Goal: Task Accomplishment & Management: Manage account settings

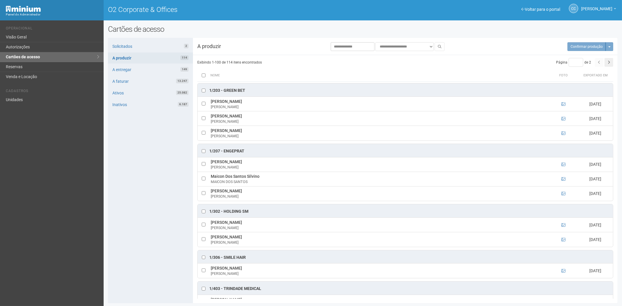
scroll to position [1362, 0]
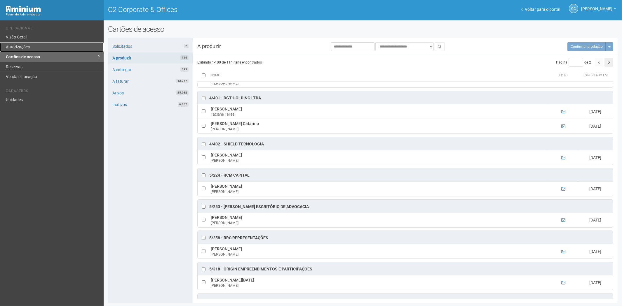
click at [34, 48] on link "Autorizações" at bounding box center [52, 47] width 104 height 10
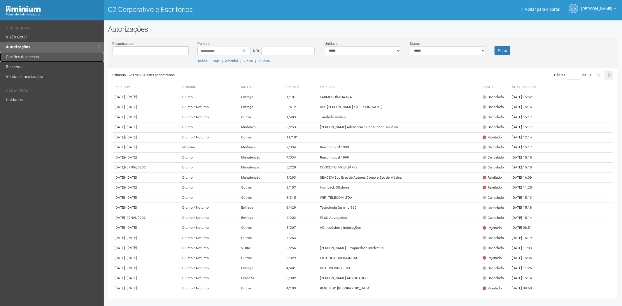
click at [15, 54] on link "Cartões de acesso" at bounding box center [52, 57] width 104 height 10
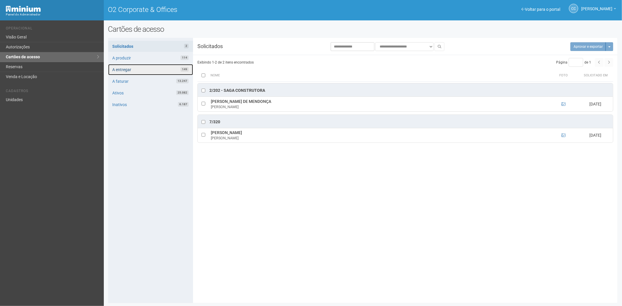
click at [139, 69] on link "A entregar 149" at bounding box center [150, 69] width 85 height 11
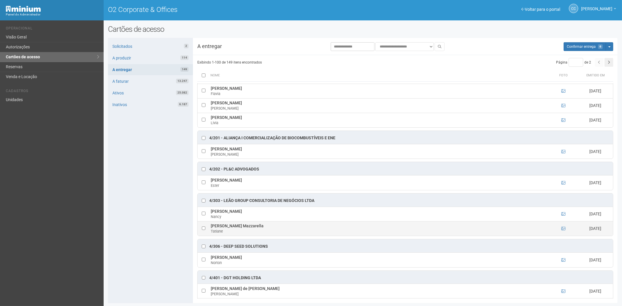
scroll to position [519, 0]
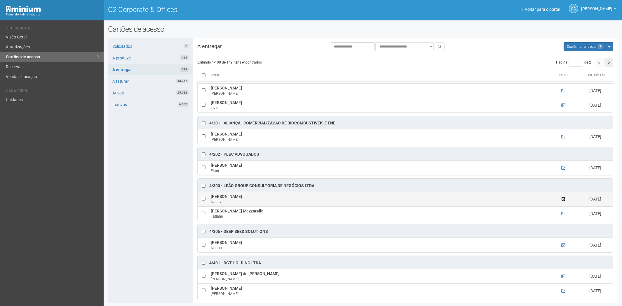
click at [562, 201] on icon at bounding box center [563, 199] width 4 height 4
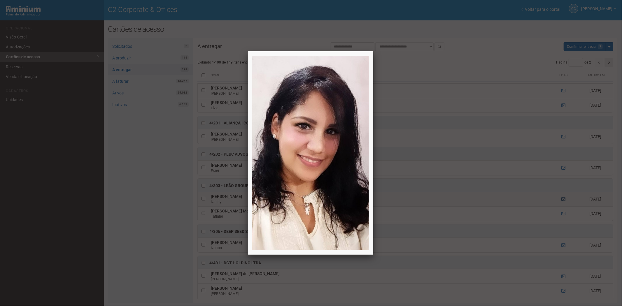
click at [562, 205] on div at bounding box center [311, 153] width 622 height 306
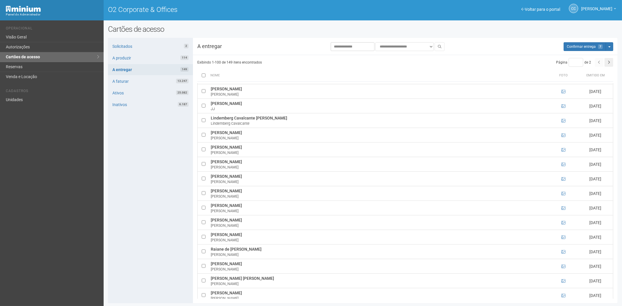
scroll to position [1070, 0]
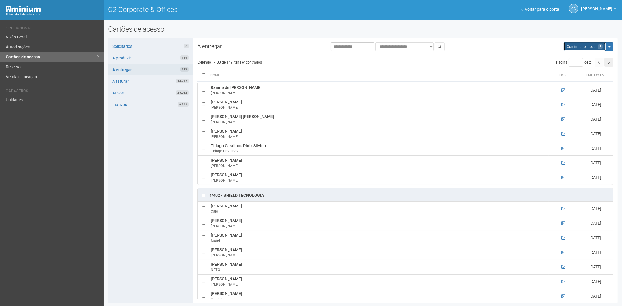
click at [580, 50] on button "Aguarde... Confirmar entrega 7" at bounding box center [585, 46] width 42 height 9
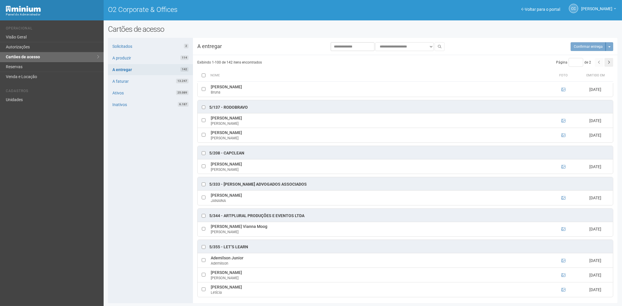
scroll to position [1524, 0]
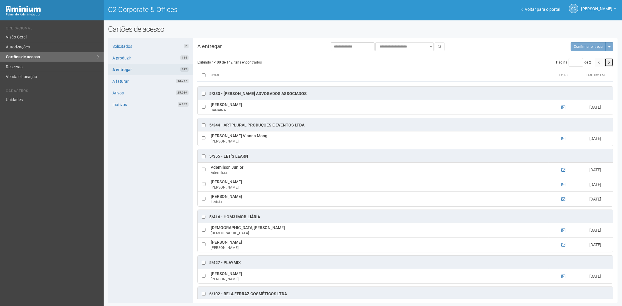
click at [607, 66] on button "button" at bounding box center [608, 62] width 9 height 9
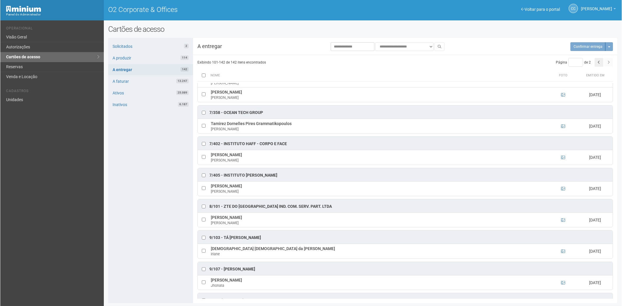
scroll to position [794, 0]
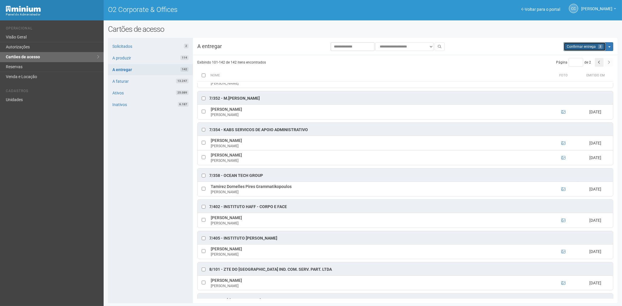
click at [586, 45] on span "Confirmar entrega" at bounding box center [581, 47] width 29 height 4
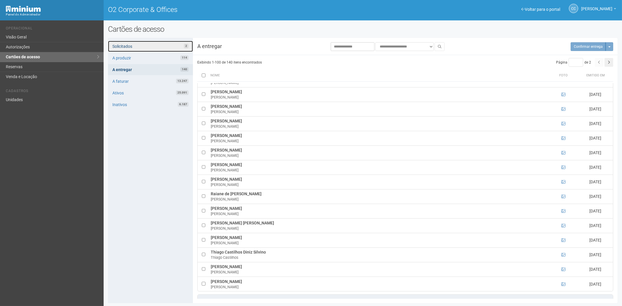
drag, startPoint x: 142, startPoint y: 46, endPoint x: 151, endPoint y: 67, distance: 23.2
click at [142, 45] on link "Solicitados 2" at bounding box center [150, 46] width 85 height 11
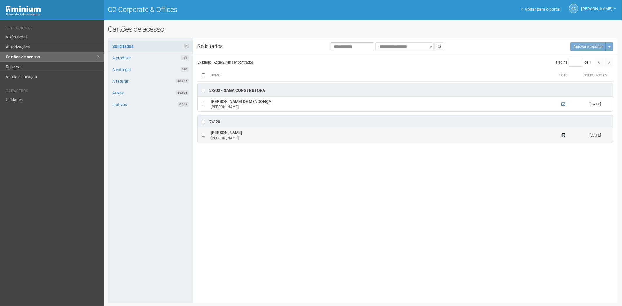
click at [562, 136] on icon at bounding box center [564, 135] width 4 height 4
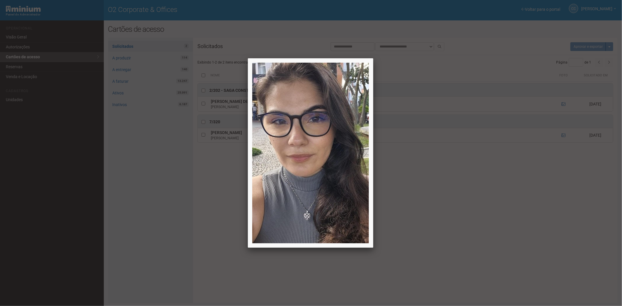
click at [565, 135] on div at bounding box center [311, 153] width 622 height 306
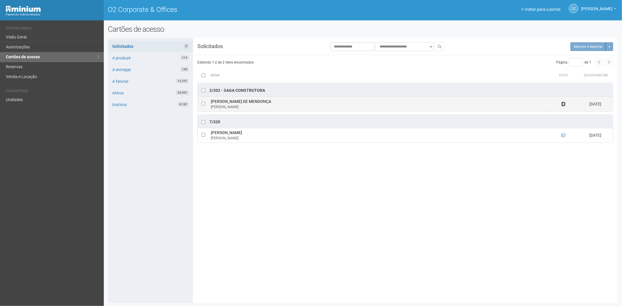
click at [563, 104] on icon at bounding box center [564, 104] width 4 height 4
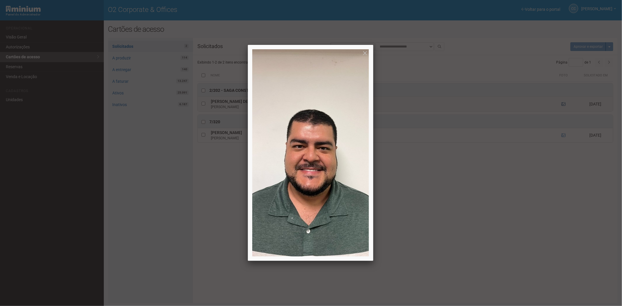
click at [563, 104] on div at bounding box center [311, 153] width 622 height 306
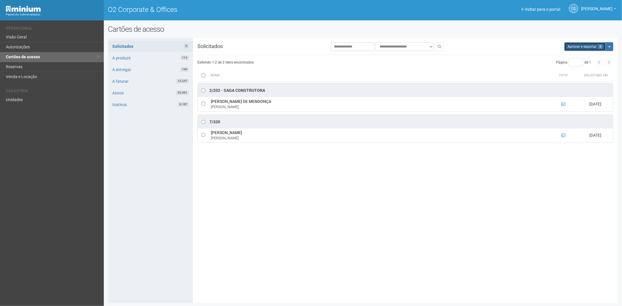
click at [576, 47] on button "Aprovar e exportar 2" at bounding box center [586, 46] width 42 height 9
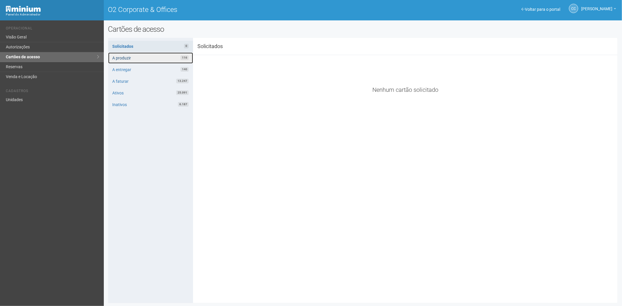
click at [154, 56] on link "A produzir 116" at bounding box center [150, 58] width 85 height 11
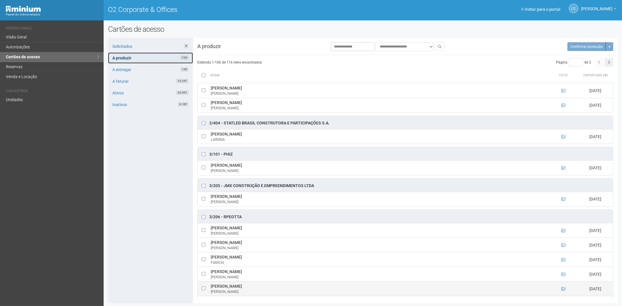
scroll to position [648, 0]
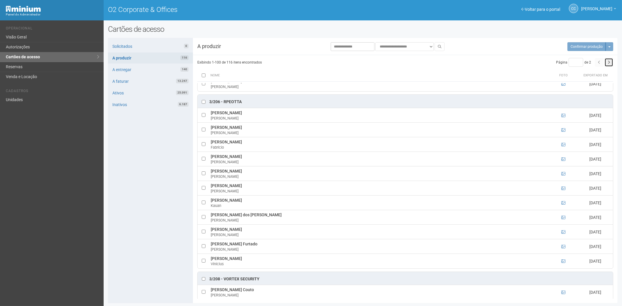
click at [611, 64] on button "button" at bounding box center [608, 62] width 9 height 9
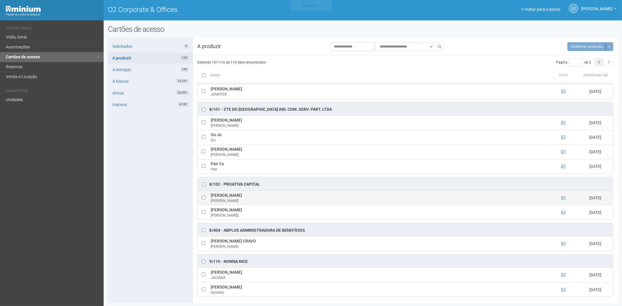
scroll to position [0, 0]
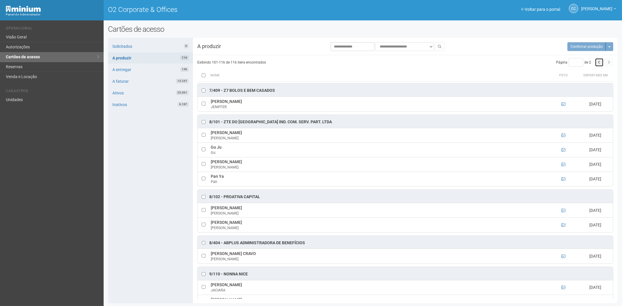
click at [599, 62] on icon "button" at bounding box center [599, 63] width 2 height 4
type input "*"
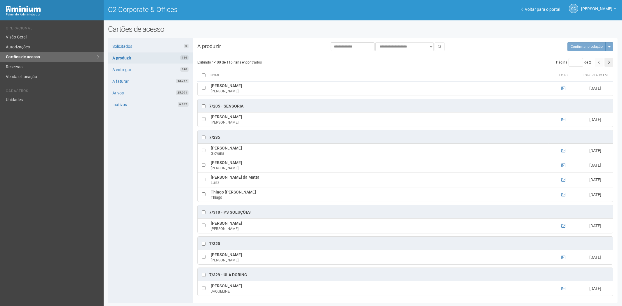
scroll to position [2129, 0]
click at [562, 257] on icon at bounding box center [563, 258] width 4 height 4
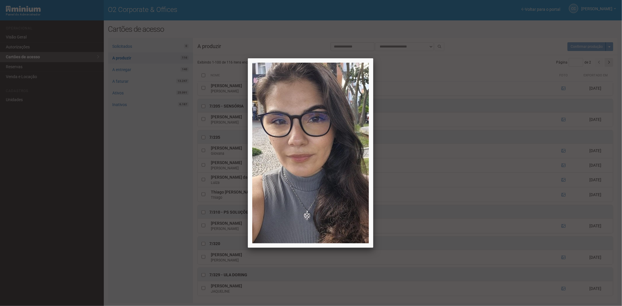
drag, startPoint x: 118, startPoint y: 203, endPoint x: 245, endPoint y: 167, distance: 131.1
click at [120, 202] on div at bounding box center [311, 153] width 622 height 306
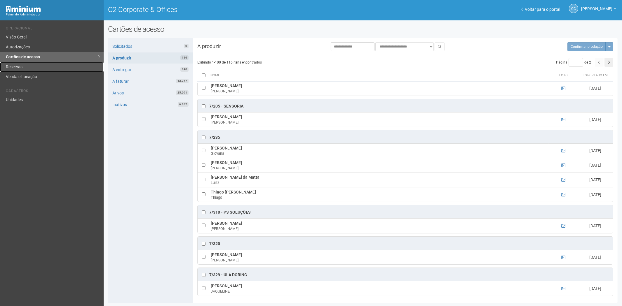
click at [54, 64] on link "Reservas" at bounding box center [52, 67] width 104 height 10
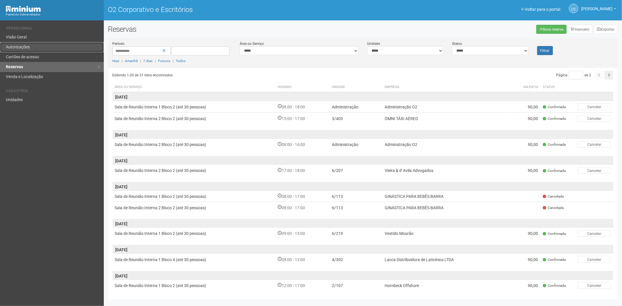
drag, startPoint x: 46, startPoint y: 48, endPoint x: 65, endPoint y: 49, distance: 19.3
click at [46, 48] on link "Autorizações" at bounding box center [52, 47] width 104 height 10
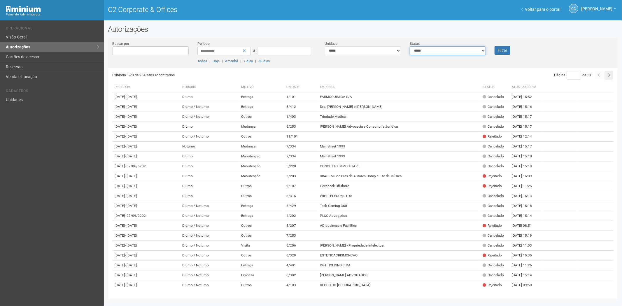
click at [468, 51] on select "**********" at bounding box center [448, 50] width 76 height 9
select select "*"
click at [410, 46] on select "**********" at bounding box center [448, 50] width 76 height 9
click at [501, 52] on font "Filtrar" at bounding box center [502, 51] width 9 height 4
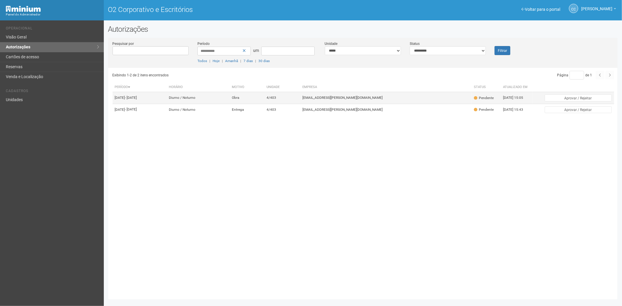
click at [402, 104] on td "viviane.rocha@invasive.com.br" at bounding box center [387, 98] width 172 height 12
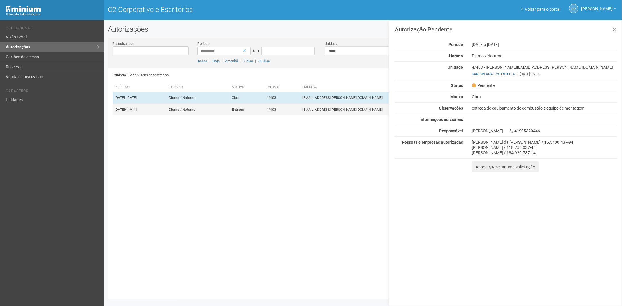
click at [300, 116] on td "4/403" at bounding box center [282, 110] width 36 height 12
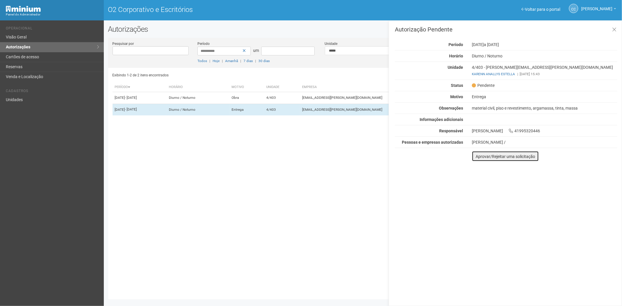
click at [479, 156] on font "Aprovar/Rejeitar uma solicitação" at bounding box center [506, 156] width 60 height 5
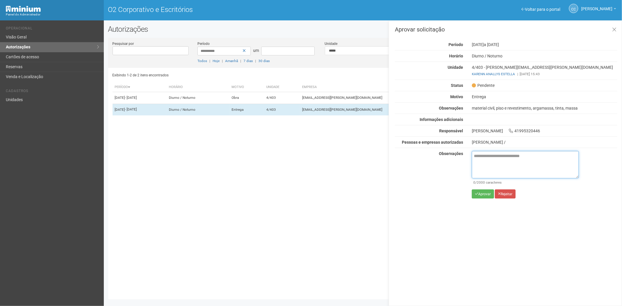
click at [486, 161] on textarea at bounding box center [525, 164] width 107 height 27
paste textarea "**********"
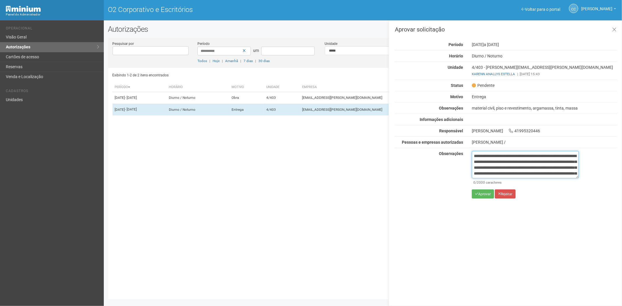
scroll to position [33, 0]
type textarea "**********"
click at [478, 196] on button "Aprovar" at bounding box center [483, 194] width 22 height 9
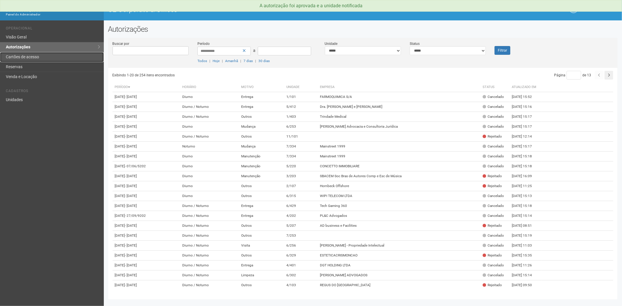
click at [35, 60] on link "Cartões de acesso" at bounding box center [52, 57] width 104 height 10
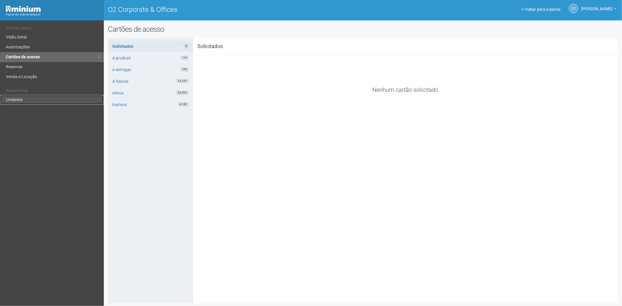
click at [24, 103] on link "Unidades" at bounding box center [52, 100] width 104 height 10
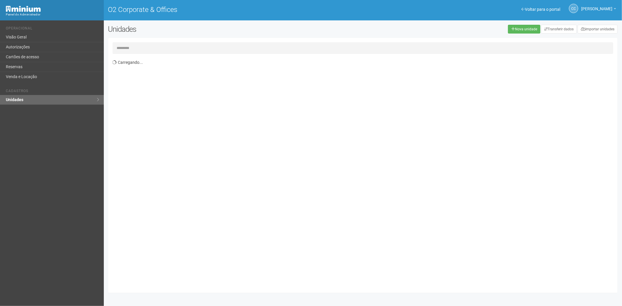
click at [160, 47] on input "text" at bounding box center [363, 48] width 501 height 12
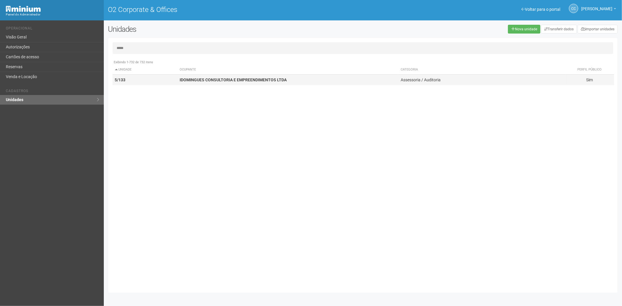
type input "*****"
click at [206, 81] on strong "IDOMINGUES CONSULTORIA E EMPREENDIMENTOS LTDA" at bounding box center [233, 80] width 107 height 5
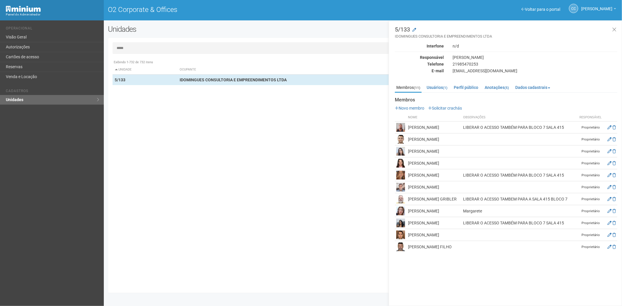
click at [152, 52] on input "*****" at bounding box center [363, 48] width 501 height 12
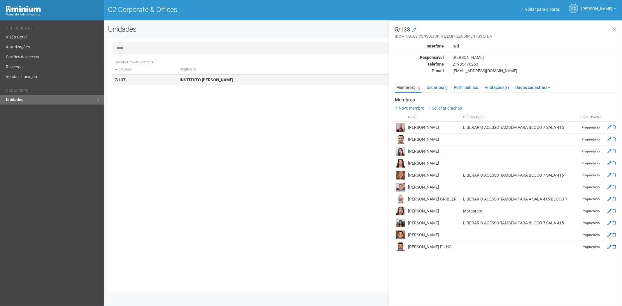
click at [150, 77] on td "7/137" at bounding box center [145, 80] width 65 height 11
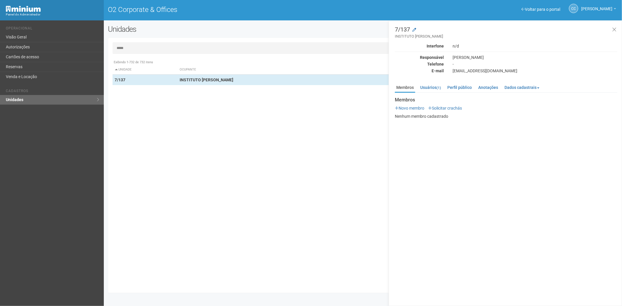
click at [118, 47] on input "*****" at bounding box center [363, 48] width 501 height 12
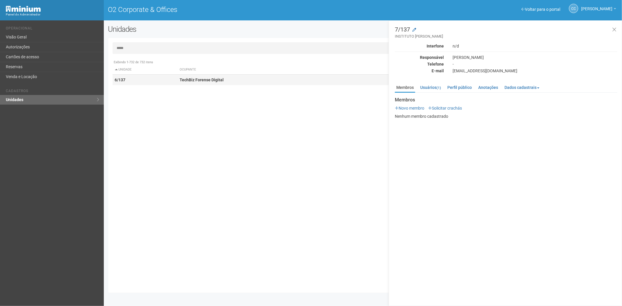
click at [209, 76] on td "TechBiz Forense Digital" at bounding box center [287, 80] width 221 height 11
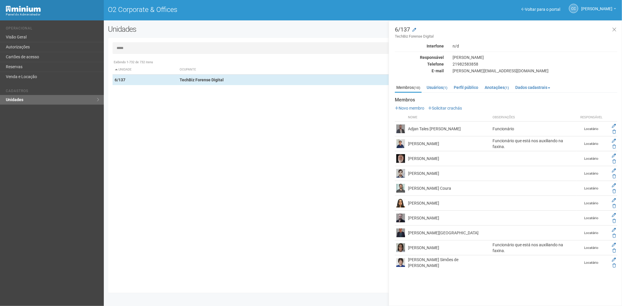
click at [118, 48] on input "*****" at bounding box center [363, 48] width 501 height 12
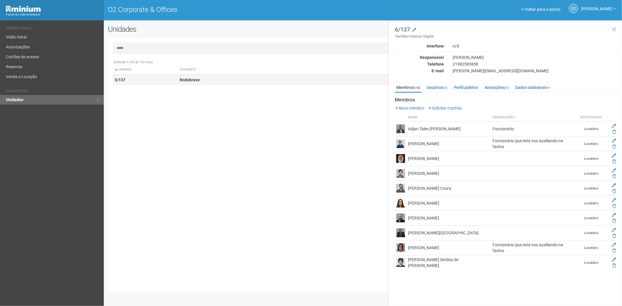
type input "*****"
click at [206, 79] on td "Rodobravo" at bounding box center [287, 80] width 221 height 11
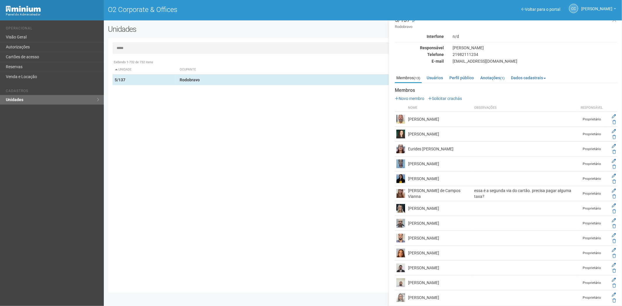
scroll to position [15, 0]
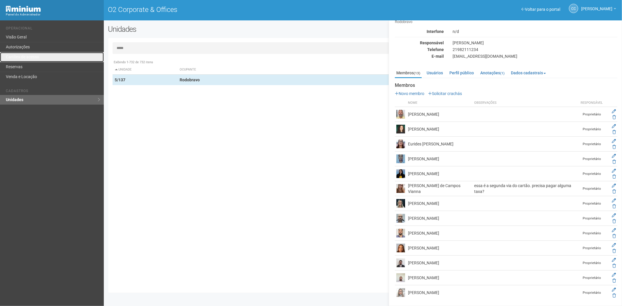
drag, startPoint x: 18, startPoint y: 61, endPoint x: 81, endPoint y: 28, distance: 71.0
click at [18, 61] on link "Cartões de acesso" at bounding box center [52, 57] width 104 height 10
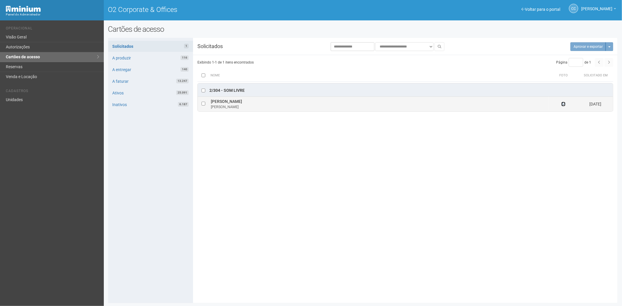
click at [564, 104] on icon at bounding box center [564, 104] width 4 height 4
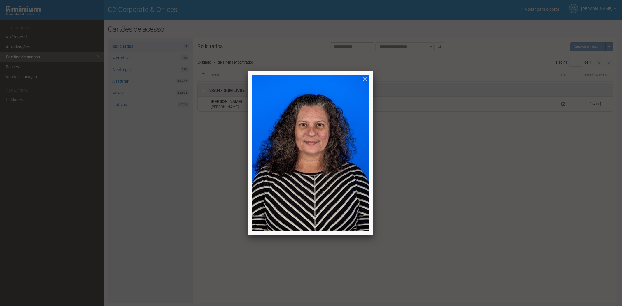
click at [492, 156] on div at bounding box center [311, 153] width 622 height 306
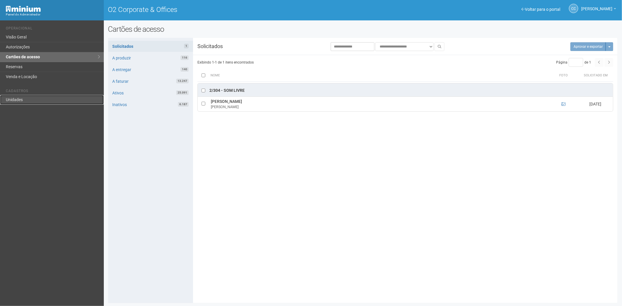
click at [25, 99] on link "Unidades" at bounding box center [52, 100] width 104 height 10
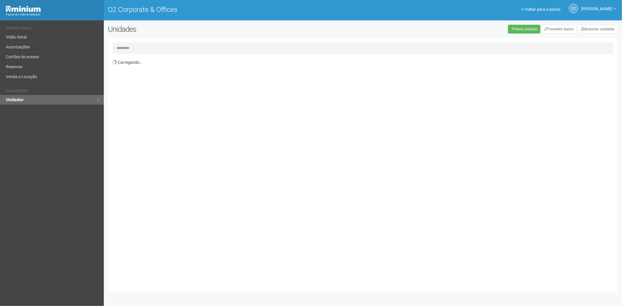
drag, startPoint x: 0, startPoint y: 0, endPoint x: 130, endPoint y: 48, distance: 138.9
click at [130, 48] on input "text" at bounding box center [363, 48] width 501 height 12
type input "****"
click at [33, 56] on link "Cartões de acesso" at bounding box center [52, 57] width 104 height 10
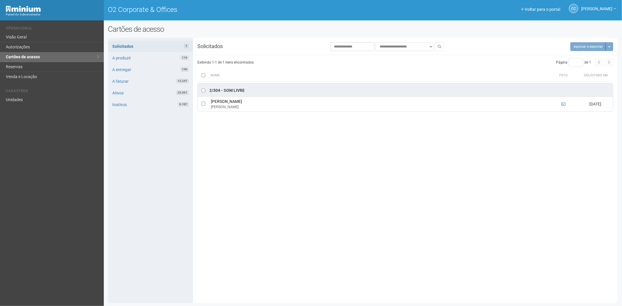
click at [245, 240] on div "**********" at bounding box center [363, 170] width 510 height 257
click at [27, 63] on link "Reservas" at bounding box center [52, 67] width 104 height 10
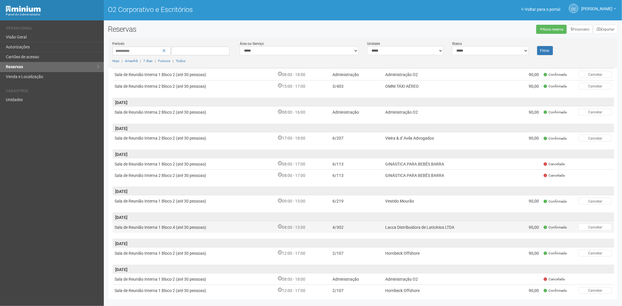
scroll to position [65, 0]
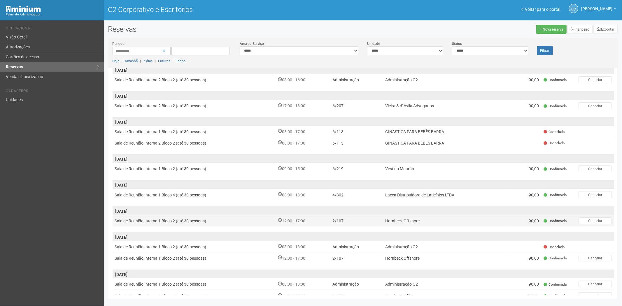
click at [284, 221] on font "12:00 - 17:00" at bounding box center [293, 221] width 23 height 5
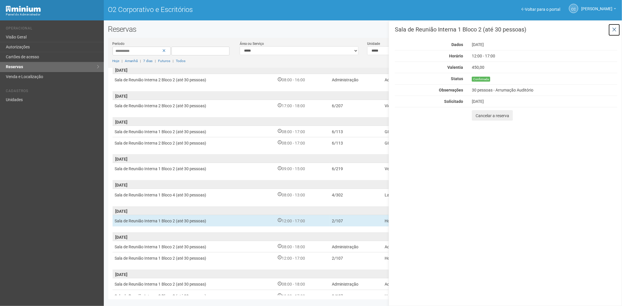
click at [616, 31] on icon at bounding box center [615, 30] width 4 height 6
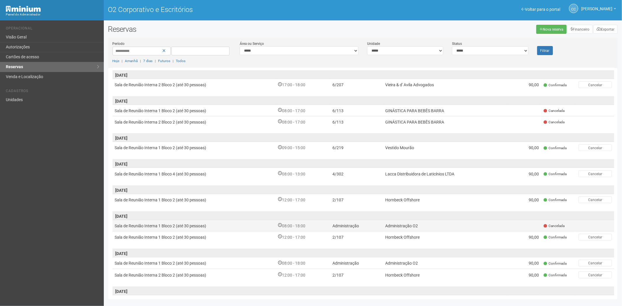
scroll to position [97, 0]
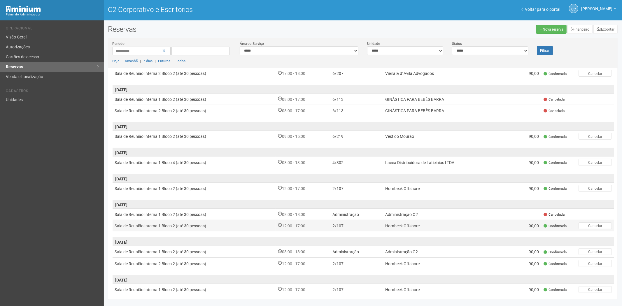
click at [310, 224] on td "12:00 - 17:00" at bounding box center [303, 226] width 55 height 12
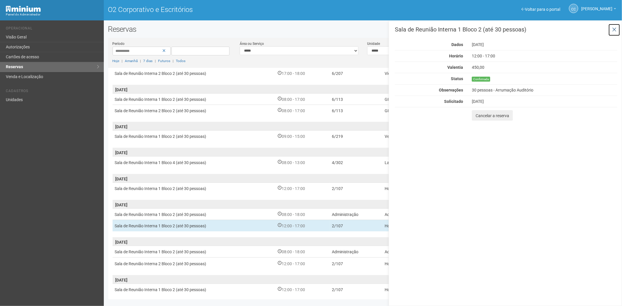
click at [617, 29] on button at bounding box center [615, 30] width 12 height 13
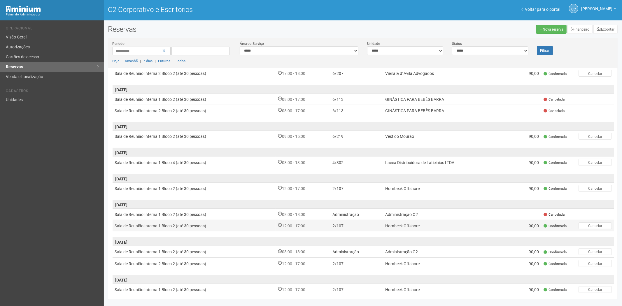
click at [429, 223] on td "Hornbeck Offshore" at bounding box center [445, 226] width 125 height 12
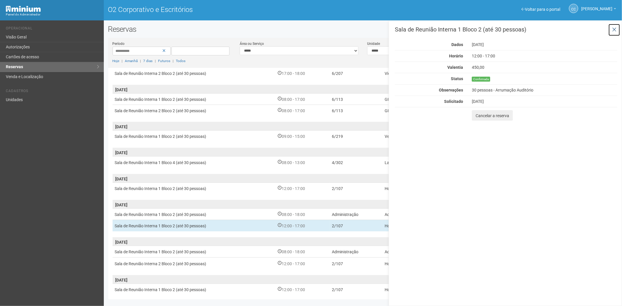
click at [615, 30] on icon at bounding box center [615, 30] width 4 height 6
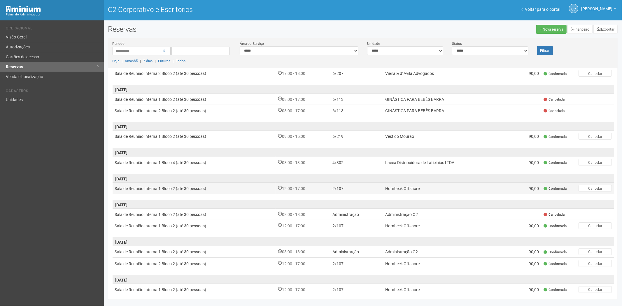
click at [386, 191] on td "Hornbeck Offshore" at bounding box center [445, 189] width 125 height 12
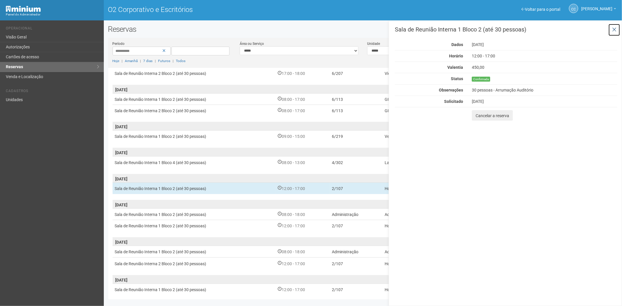
click at [616, 30] on icon at bounding box center [615, 30] width 4 height 6
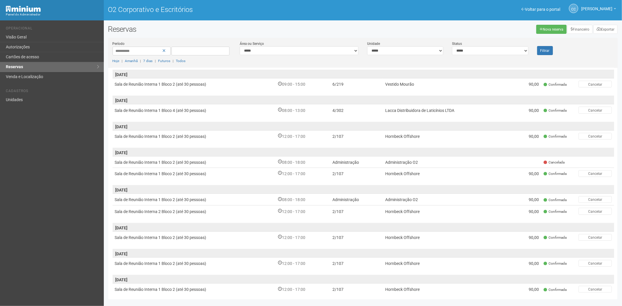
scroll to position [162, 0]
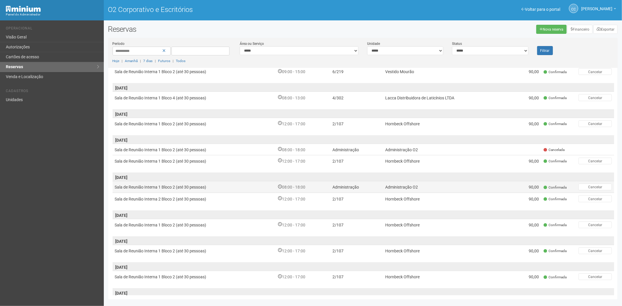
click at [279, 185] on icon at bounding box center [280, 187] width 4 height 4
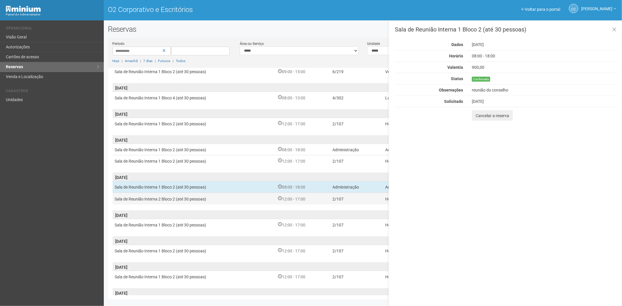
click at [255, 199] on td "Sala de Reunião Interna 2 Bloco 2 (até 30 pessoas)" at bounding box center [194, 199] width 163 height 12
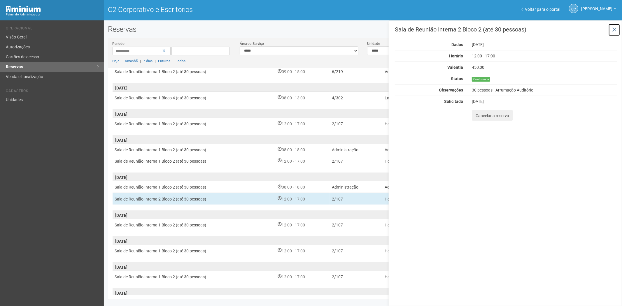
click at [616, 27] on icon at bounding box center [615, 30] width 4 height 6
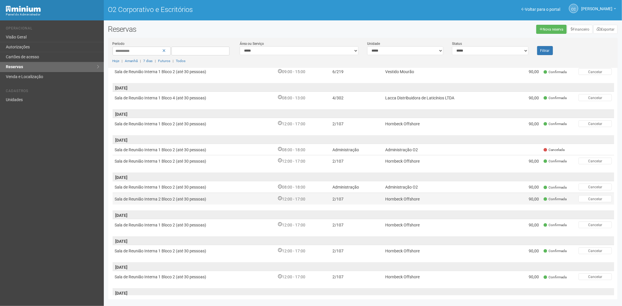
click at [254, 198] on td "Sala de Reunião Interna 2 Bloco 2 (até 30 pessoas)" at bounding box center [194, 199] width 163 height 12
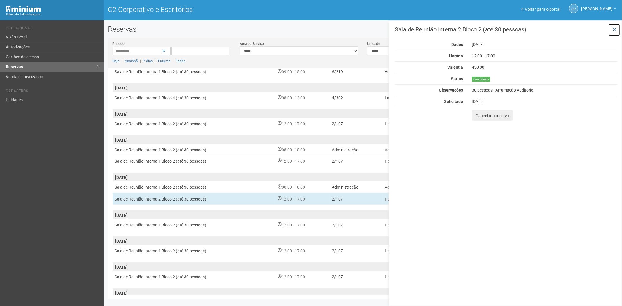
click at [616, 29] on icon at bounding box center [615, 30] width 4 height 6
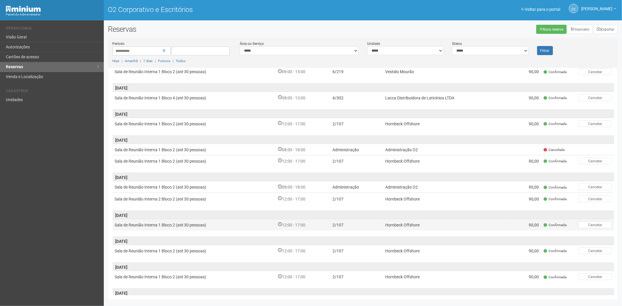
click at [291, 223] on font "12:00 - 17:00" at bounding box center [293, 225] width 23 height 5
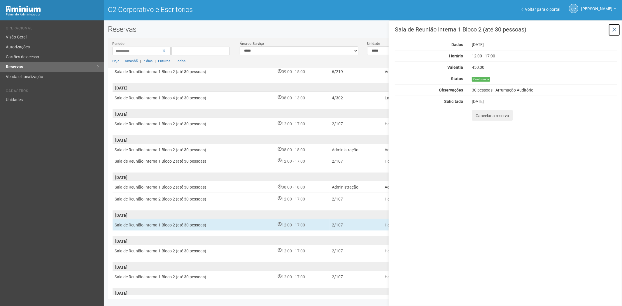
click at [615, 27] on icon at bounding box center [615, 30] width 4 height 6
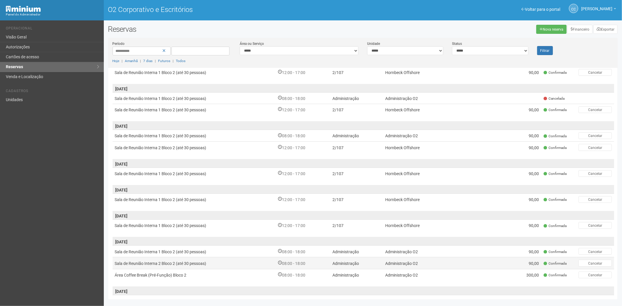
scroll to position [226, 0]
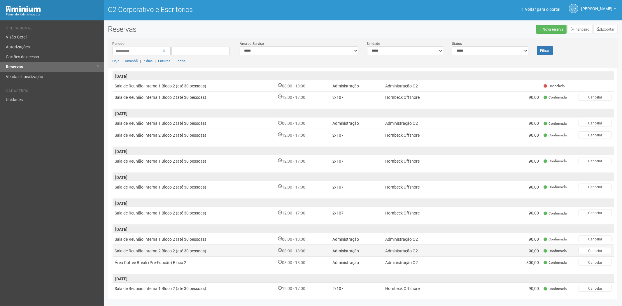
click at [255, 245] on td "Sala de Reunião Interna 2 Bloco 2 (até 30 pessoas)" at bounding box center [194, 251] width 163 height 12
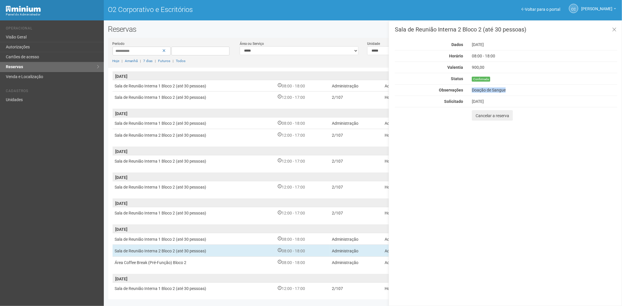
drag, startPoint x: 511, startPoint y: 90, endPoint x: 473, endPoint y: 88, distance: 38.0
click at [473, 88] on div "Doação de Sangue" at bounding box center [545, 90] width 154 height 5
copy font "Doação de Sangue"
click at [617, 30] on icon at bounding box center [615, 30] width 4 height 6
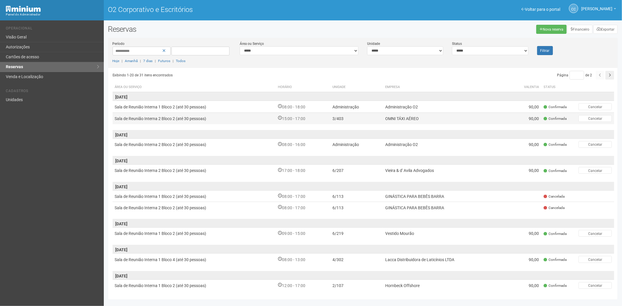
click at [337, 120] on font "3/403" at bounding box center [338, 118] width 11 height 5
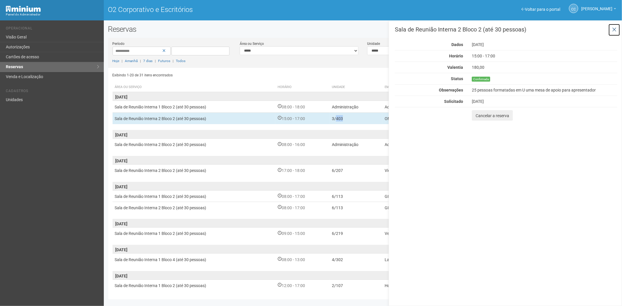
click at [615, 26] on button at bounding box center [615, 30] width 12 height 13
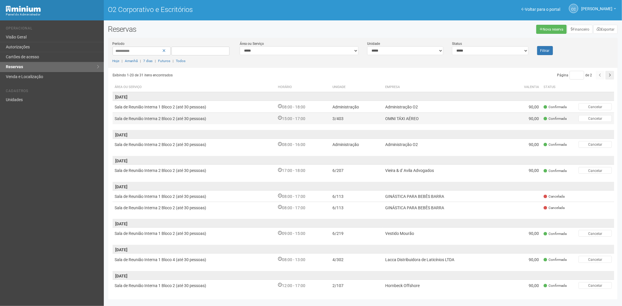
click at [396, 123] on td "OMNI TÁXI AÉREO" at bounding box center [445, 119] width 125 height 12
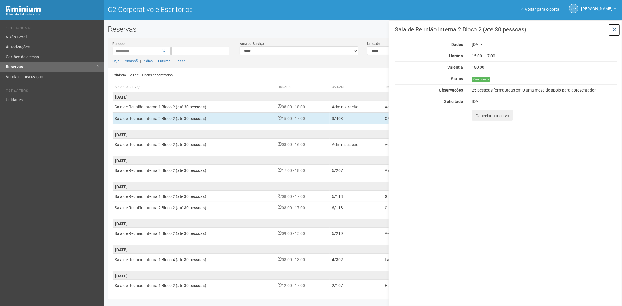
click at [618, 28] on button at bounding box center [615, 30] width 12 height 13
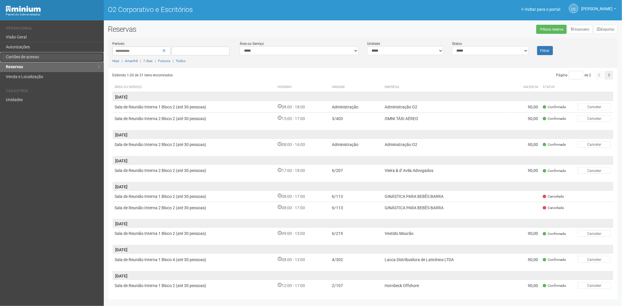
click at [19, 55] on font "Cartões de acesso" at bounding box center [22, 57] width 33 height 5
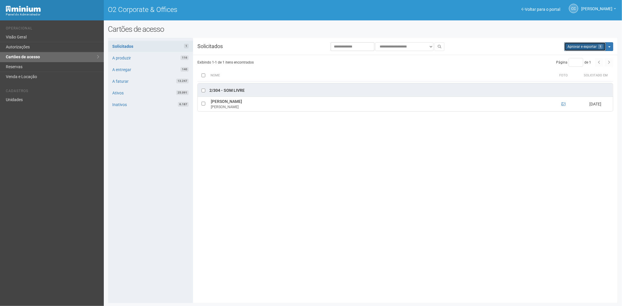
click at [571, 42] on button "Aprovar e exportar 1" at bounding box center [586, 46] width 42 height 9
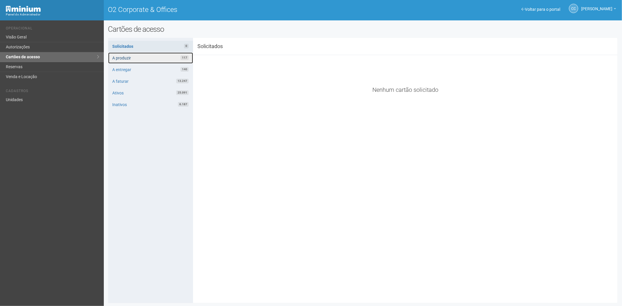
click at [141, 56] on link "A produzir 117" at bounding box center [150, 58] width 85 height 11
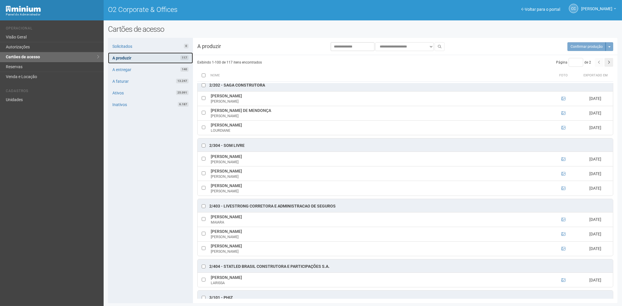
scroll to position [389, 0]
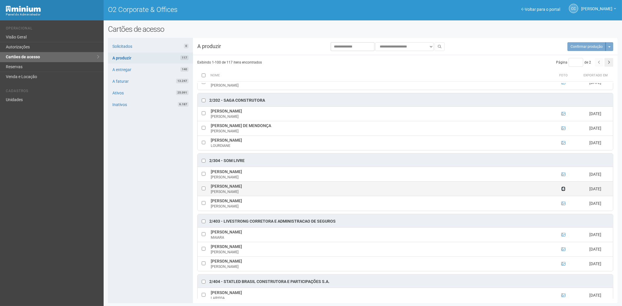
click at [562, 191] on icon at bounding box center [563, 189] width 4 height 4
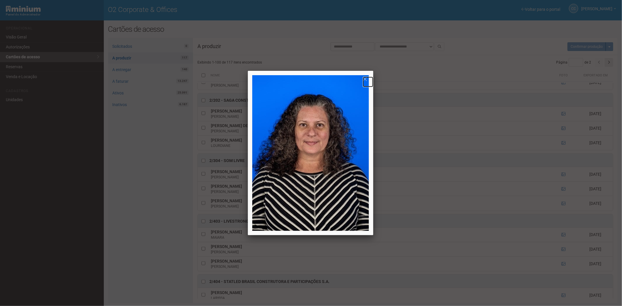
click at [365, 79] on link at bounding box center [368, 82] width 11 height 11
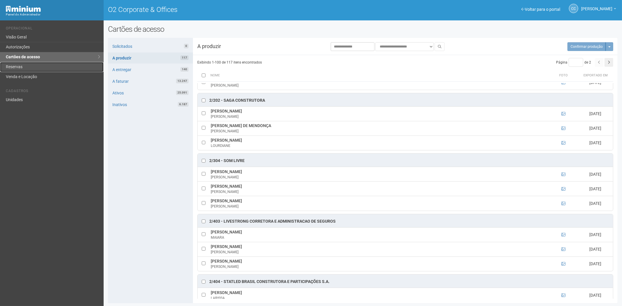
click at [30, 69] on link "Reservas" at bounding box center [52, 67] width 104 height 10
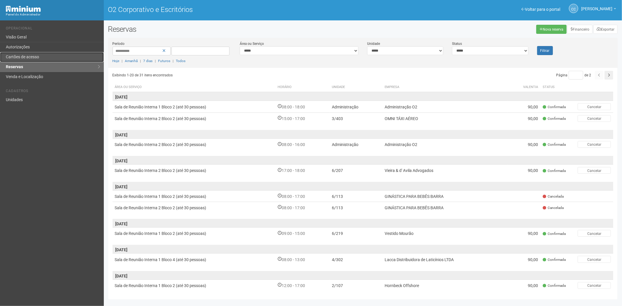
click at [42, 53] on link "Cartões de acesso" at bounding box center [52, 57] width 104 height 10
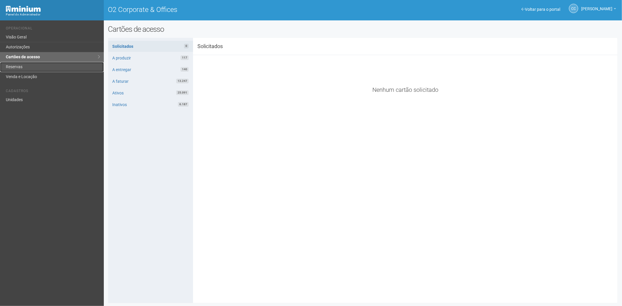
click at [33, 68] on link "Reservas" at bounding box center [52, 67] width 104 height 10
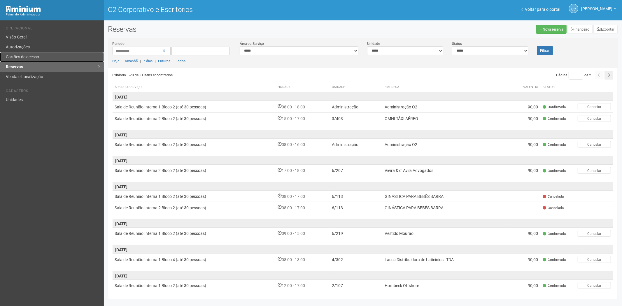
click at [24, 57] on font "Cartões de acesso" at bounding box center [22, 57] width 33 height 5
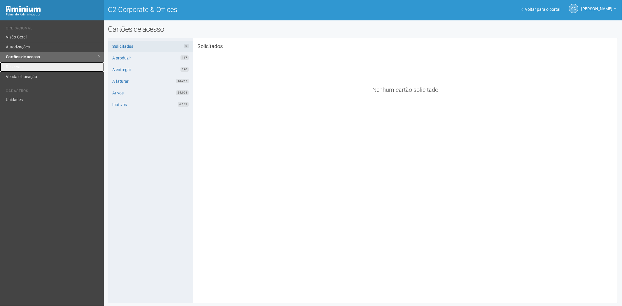
click at [25, 67] on link "Reservas" at bounding box center [52, 67] width 104 height 10
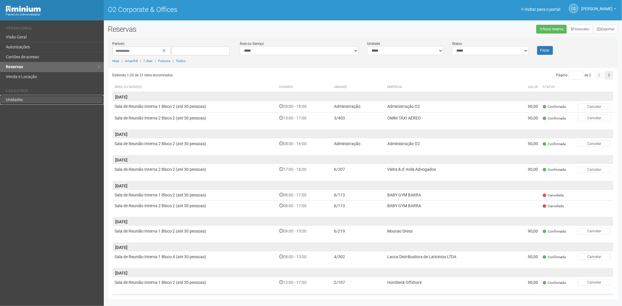
click at [15, 104] on link "Unidades" at bounding box center [52, 100] width 104 height 10
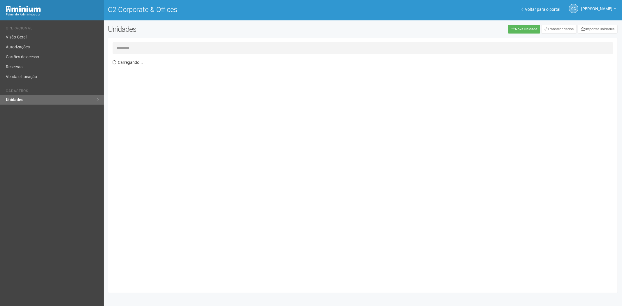
click at [135, 52] on input "text" at bounding box center [363, 48] width 501 height 12
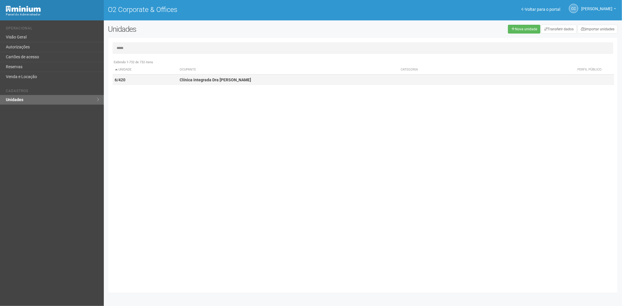
type input "*****"
click at [233, 78] on strong "Clínica integrada Dra Helen Soares" at bounding box center [215, 80] width 71 height 5
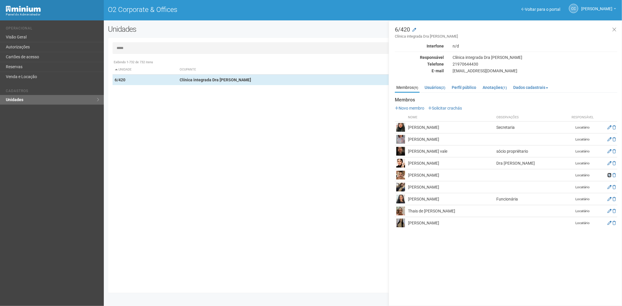
click at [611, 175] on icon at bounding box center [610, 175] width 4 height 4
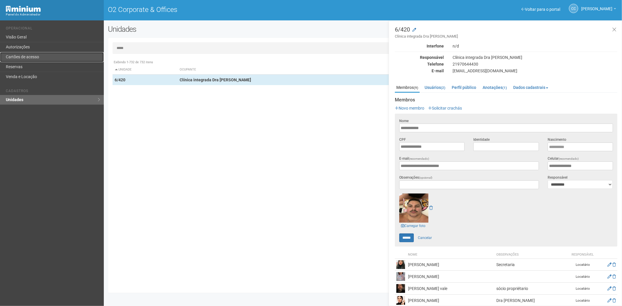
click at [36, 59] on link "Cartões de acesso" at bounding box center [52, 57] width 104 height 10
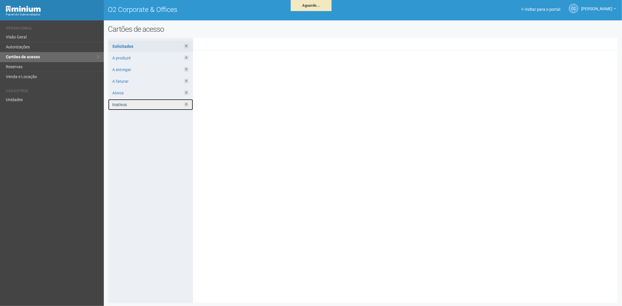
click at [137, 106] on link "Inativos 0" at bounding box center [150, 104] width 85 height 11
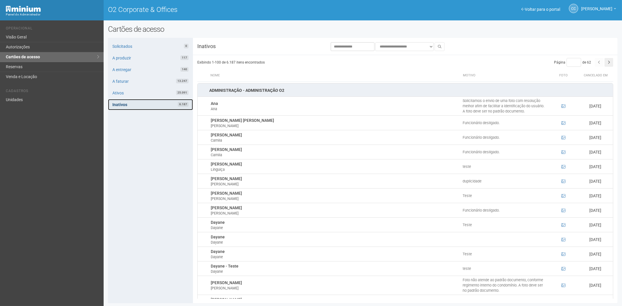
click at [130, 104] on link "Inativos 6.187" at bounding box center [150, 104] width 85 height 11
click at [409, 44] on select "**********" at bounding box center [404, 46] width 58 height 9
select select "**********"
click at [375, 42] on select "**********" at bounding box center [404, 46] width 58 height 9
click at [437, 45] on button at bounding box center [440, 46] width 10 height 9
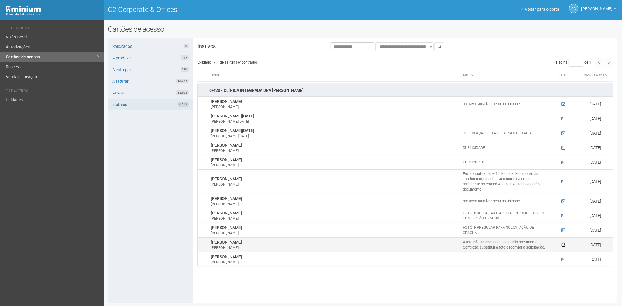
click at [564, 245] on icon at bounding box center [564, 245] width 4 height 4
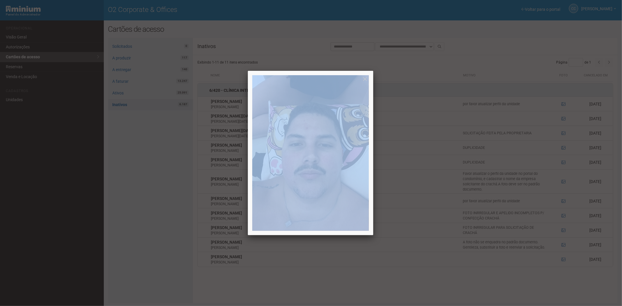
click at [564, 245] on div at bounding box center [311, 153] width 622 height 306
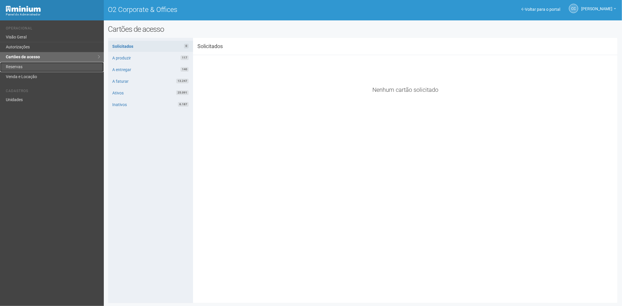
click at [12, 66] on link "Reservas" at bounding box center [52, 67] width 104 height 10
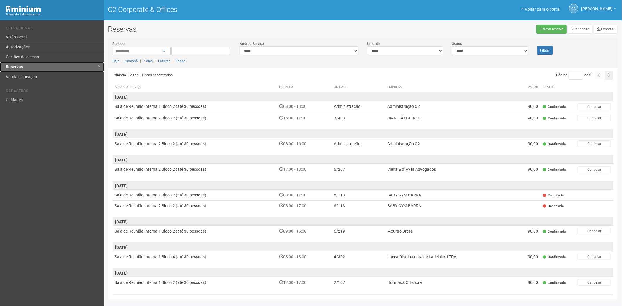
click at [51, 63] on link "Reservas" at bounding box center [52, 67] width 104 height 10
click at [39, 54] on link "Cartões de acesso" at bounding box center [52, 57] width 104 height 10
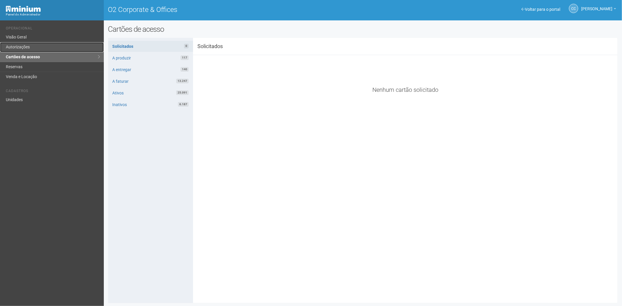
drag, startPoint x: 32, startPoint y: 48, endPoint x: 42, endPoint y: 42, distance: 12.3
click at [32, 48] on link "Autorizações" at bounding box center [52, 47] width 104 height 10
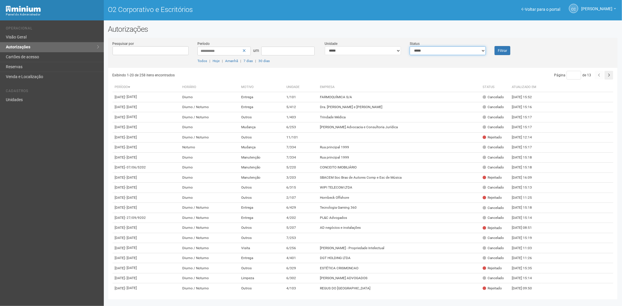
click at [428, 53] on select "**********" at bounding box center [448, 50] width 76 height 9
select select "*"
click at [410, 46] on select "**********" at bounding box center [448, 50] width 76 height 9
click at [500, 51] on font "Filtrar" at bounding box center [502, 51] width 9 height 4
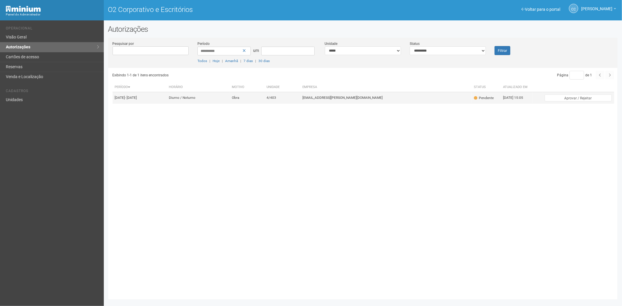
click at [402, 104] on td "[EMAIL_ADDRESS][PERSON_NAME][DOMAIN_NAME]" at bounding box center [387, 98] width 172 height 12
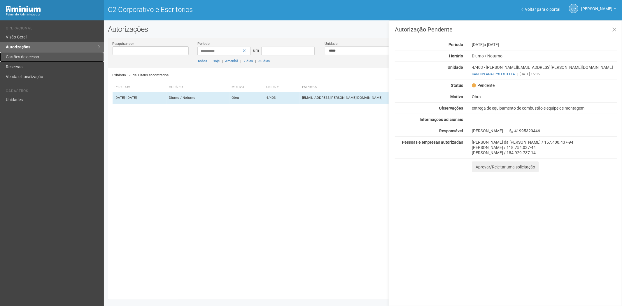
click at [41, 59] on link "Cartões de acesso" at bounding box center [52, 57] width 104 height 10
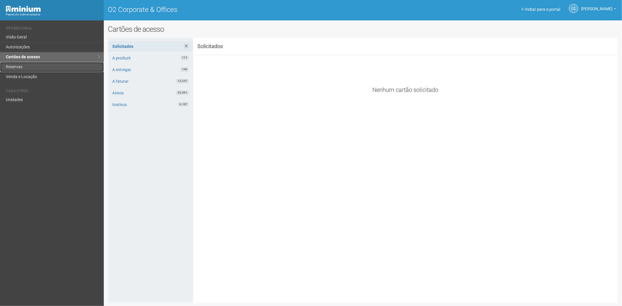
click at [41, 68] on link "Reservas" at bounding box center [52, 67] width 104 height 10
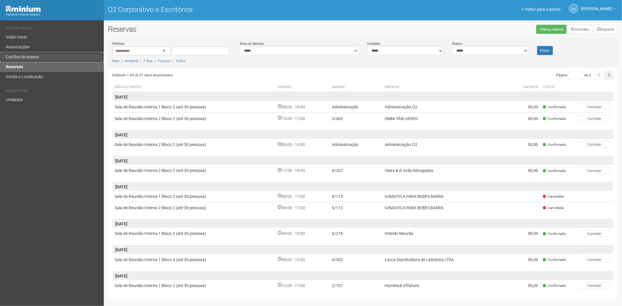
click at [42, 57] on link "Cartões de acesso" at bounding box center [52, 57] width 104 height 10
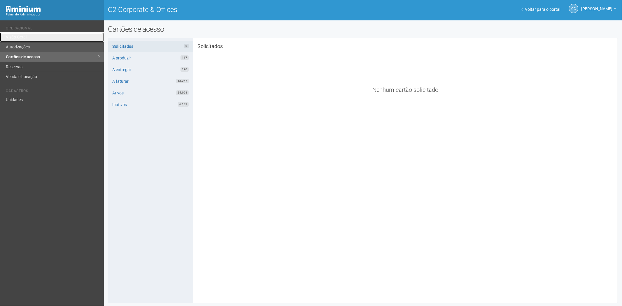
click at [28, 42] on ul "Operacional Visão Geral Autorizações Cartões de acesso Reservas Venda e Locação" at bounding box center [53, 52] width 94 height 60
click at [28, 47] on link "Autorizações" at bounding box center [52, 47] width 104 height 10
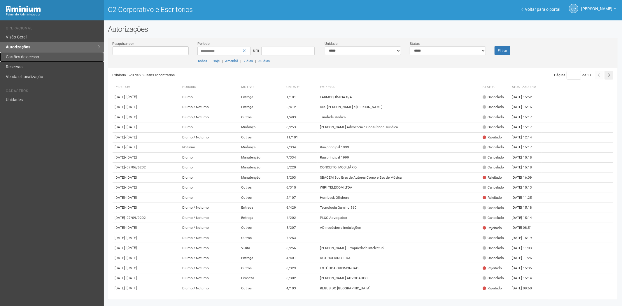
click at [58, 55] on link "Cartões de acesso" at bounding box center [52, 57] width 104 height 10
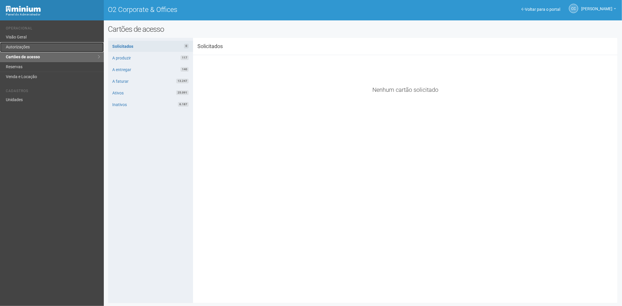
click at [33, 46] on link "Autorizações" at bounding box center [52, 47] width 104 height 10
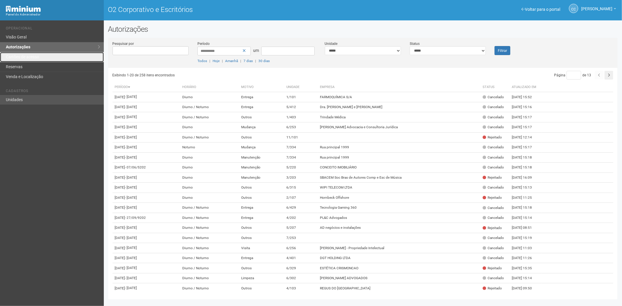
drag, startPoint x: 28, startPoint y: 55, endPoint x: 72, endPoint y: 104, distance: 65.9
click at [28, 55] on font "Cartões de acesso" at bounding box center [22, 57] width 33 height 5
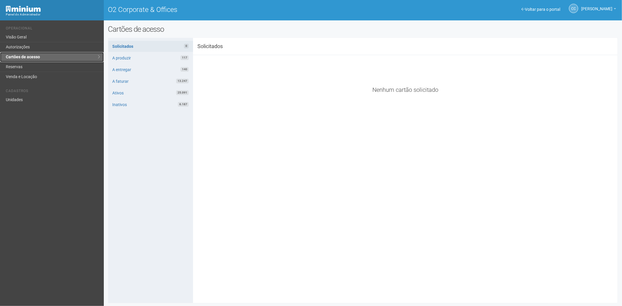
click at [43, 60] on link "Cartões de acesso" at bounding box center [52, 57] width 104 height 10
